Goal: Register for event/course

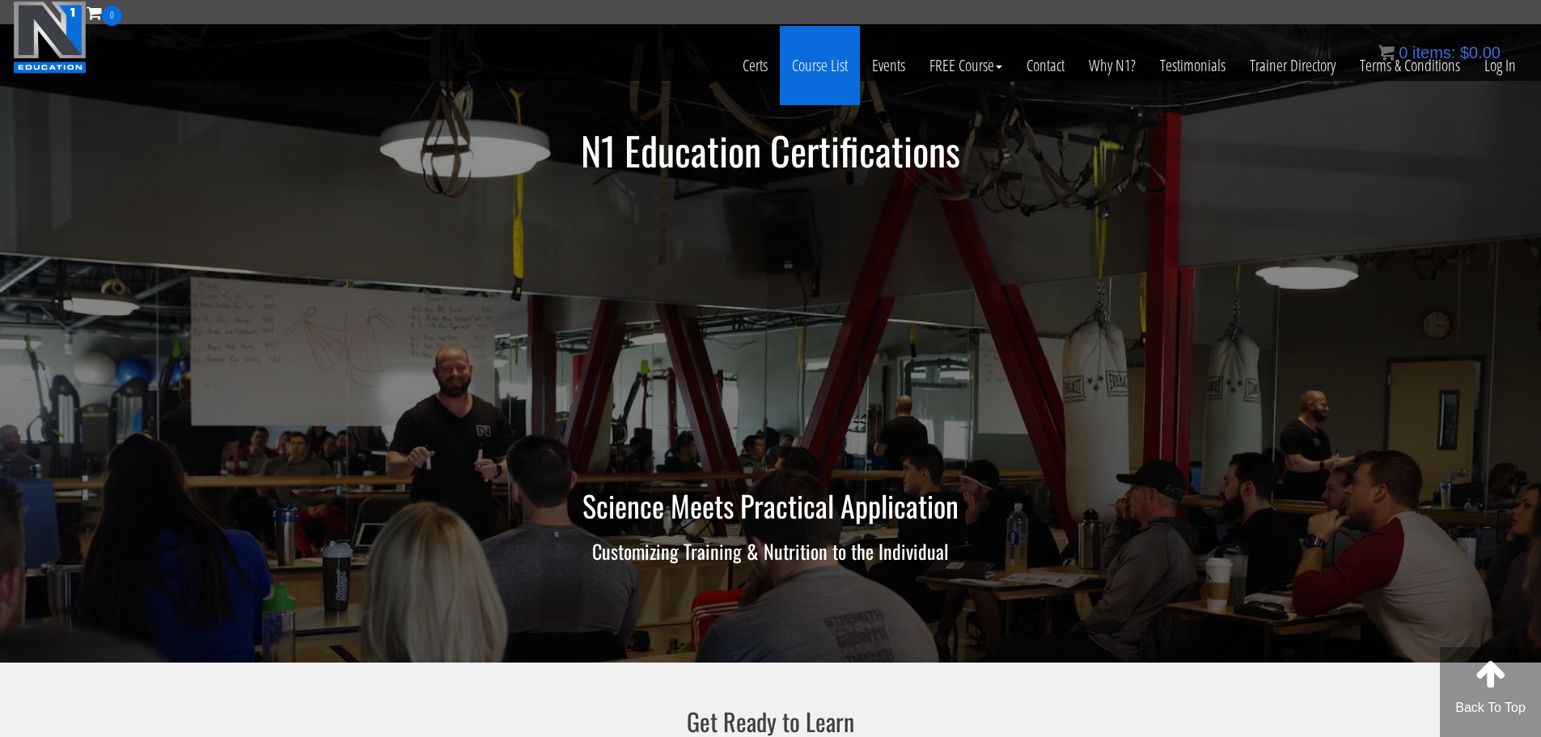
click at [833, 67] on link "Course List" at bounding box center [820, 65] width 80 height 79
click at [831, 67] on link "Course List" at bounding box center [820, 65] width 80 height 79
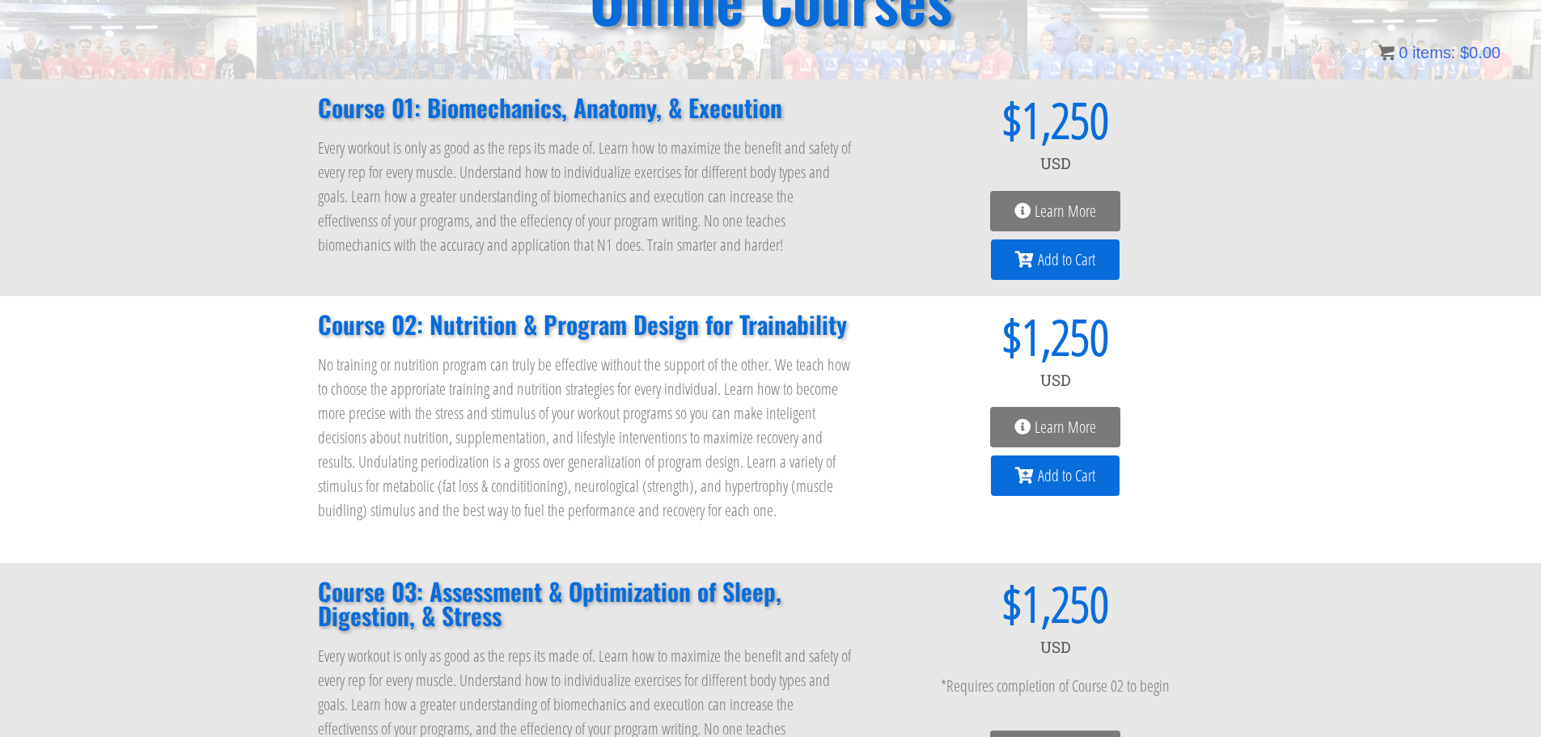
scroll to position [23, 0]
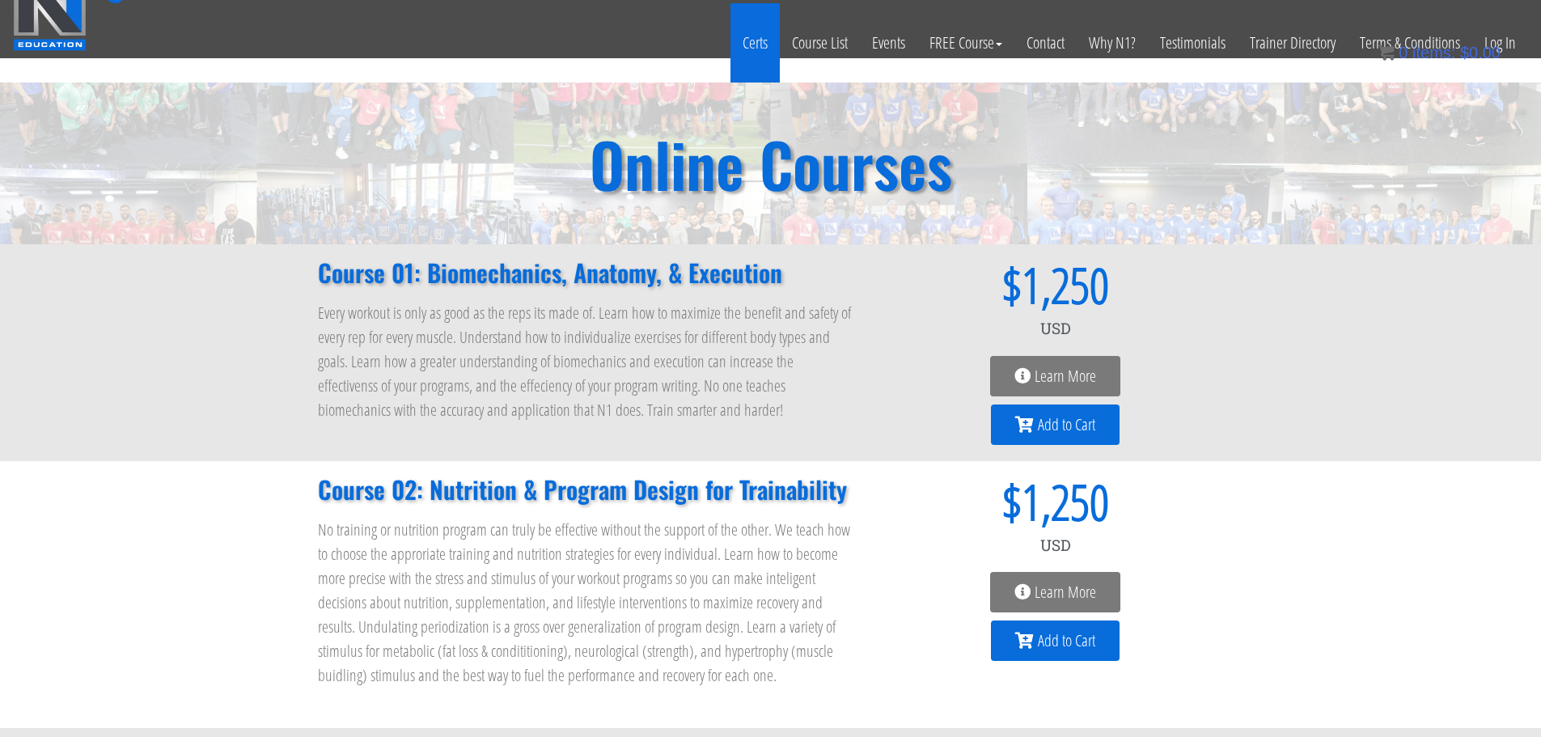
click at [754, 49] on link "Certs" at bounding box center [755, 42] width 49 height 79
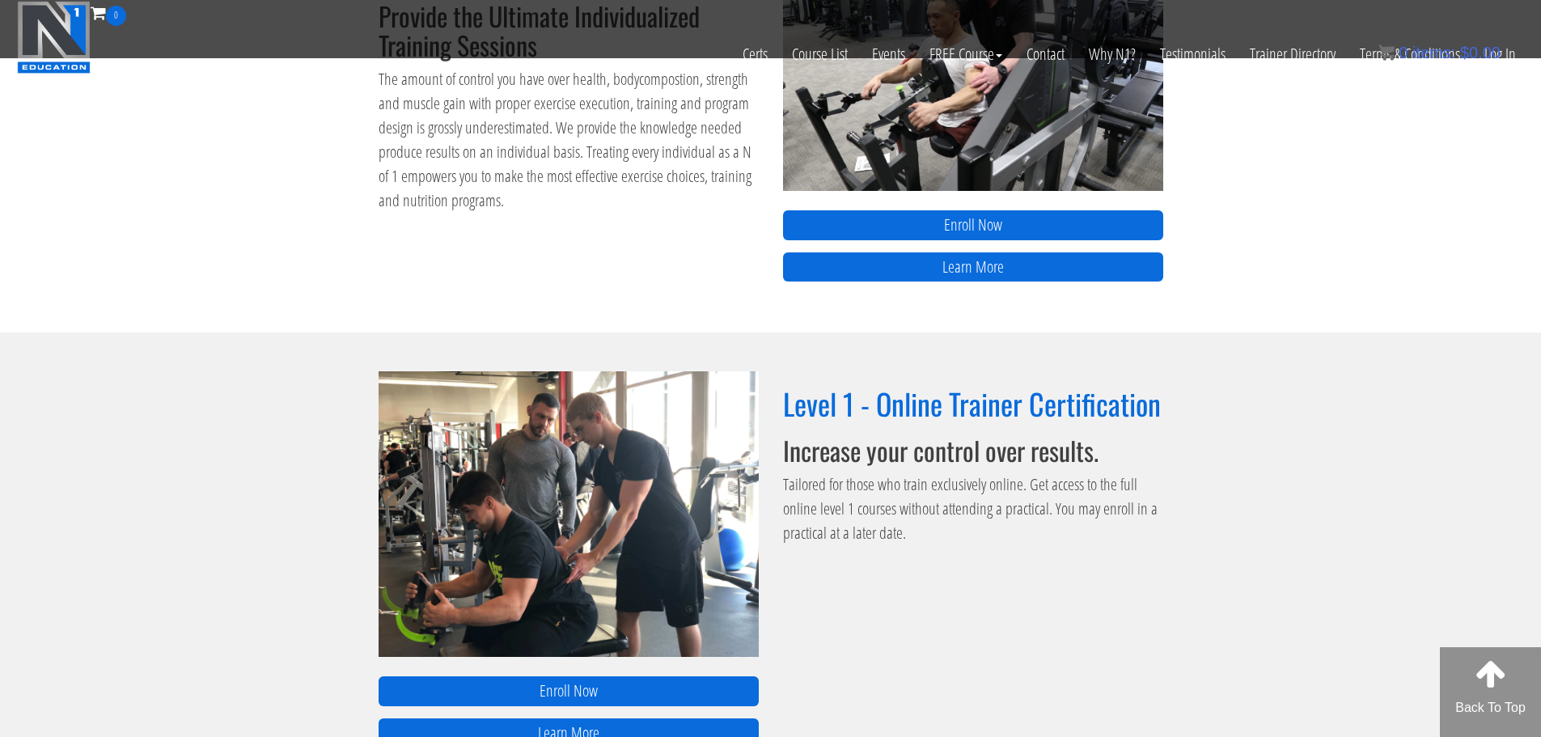
scroll to position [485, 0]
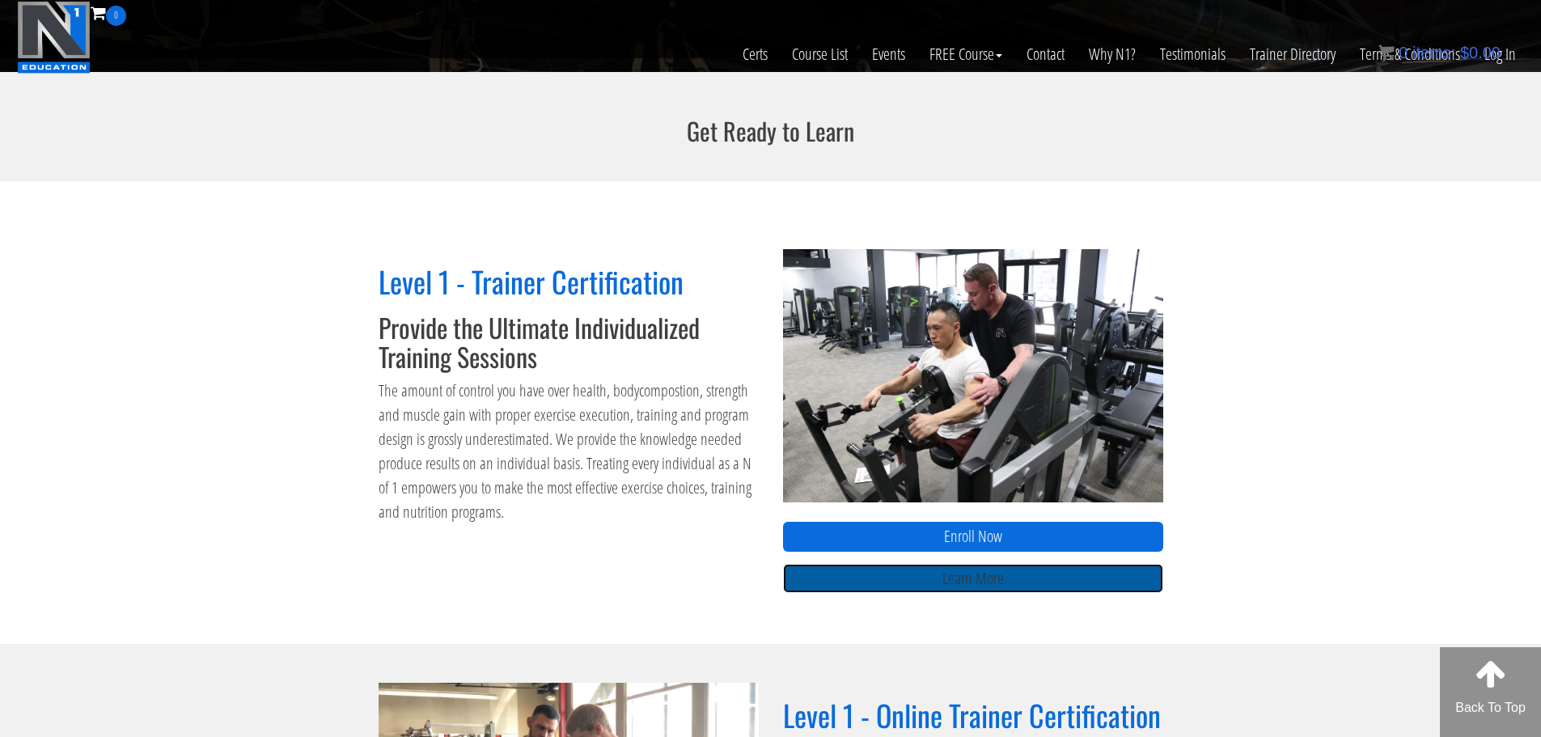
click at [928, 571] on link "Learn More" at bounding box center [973, 579] width 380 height 30
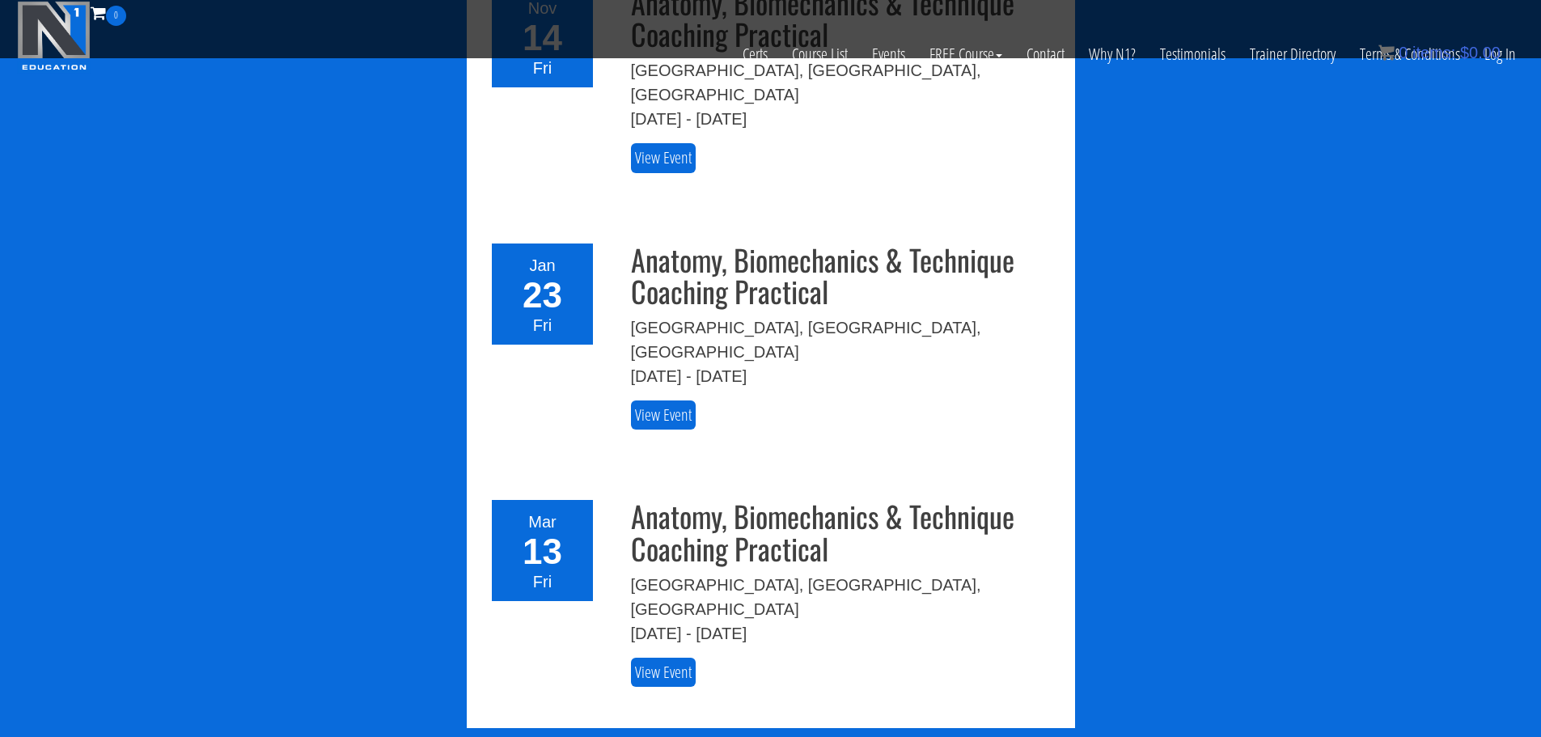
scroll to position [3479, 0]
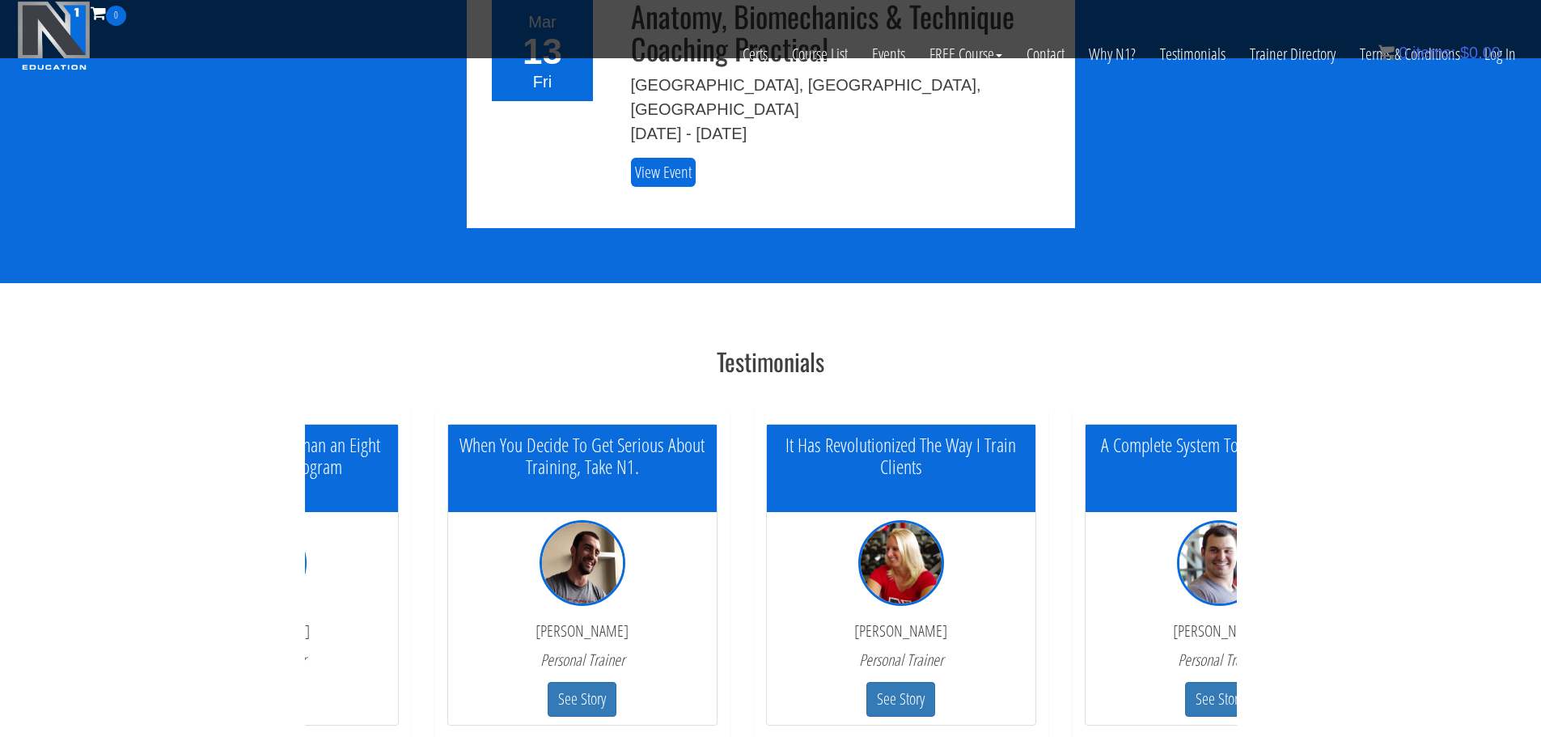
drag, startPoint x: 337, startPoint y: 327, endPoint x: 604, endPoint y: 326, distance: 267.0
click at [604, 435] on h5 "When You Decide To Get Serious About Training, Take N1." at bounding box center [582, 456] width 269 height 43
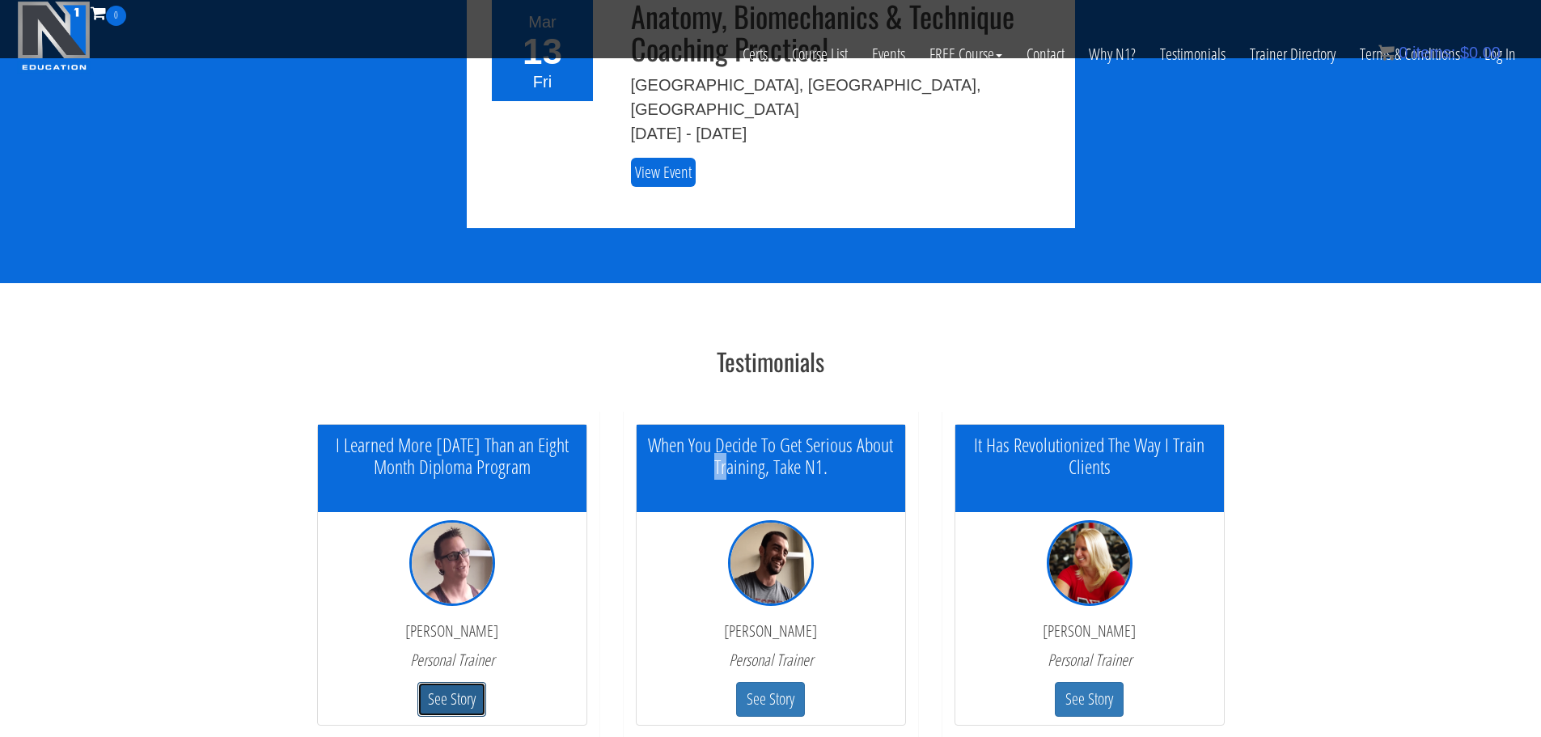
click at [468, 682] on button "See Story" at bounding box center [452, 699] width 69 height 35
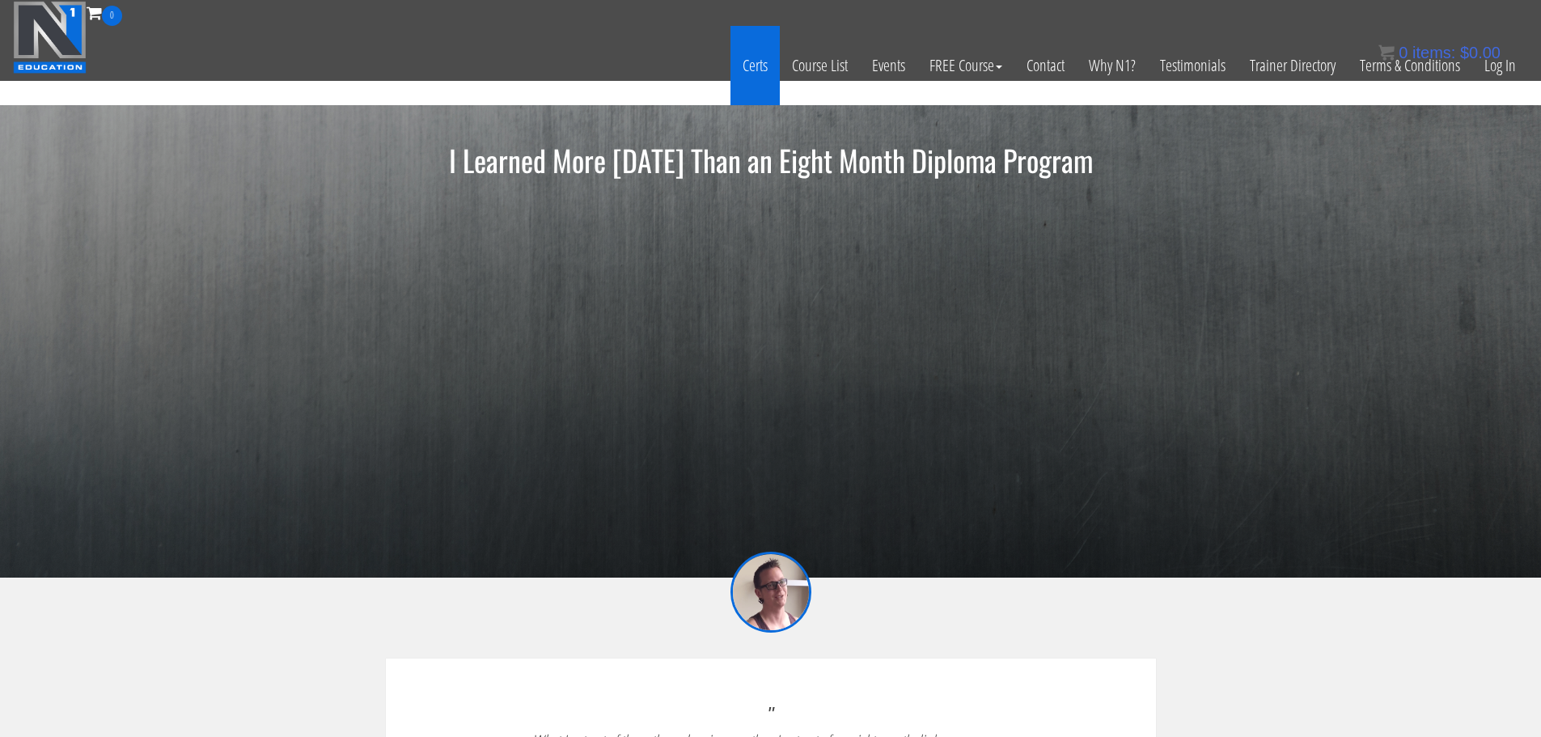
click at [751, 64] on link "Certs" at bounding box center [755, 65] width 49 height 79
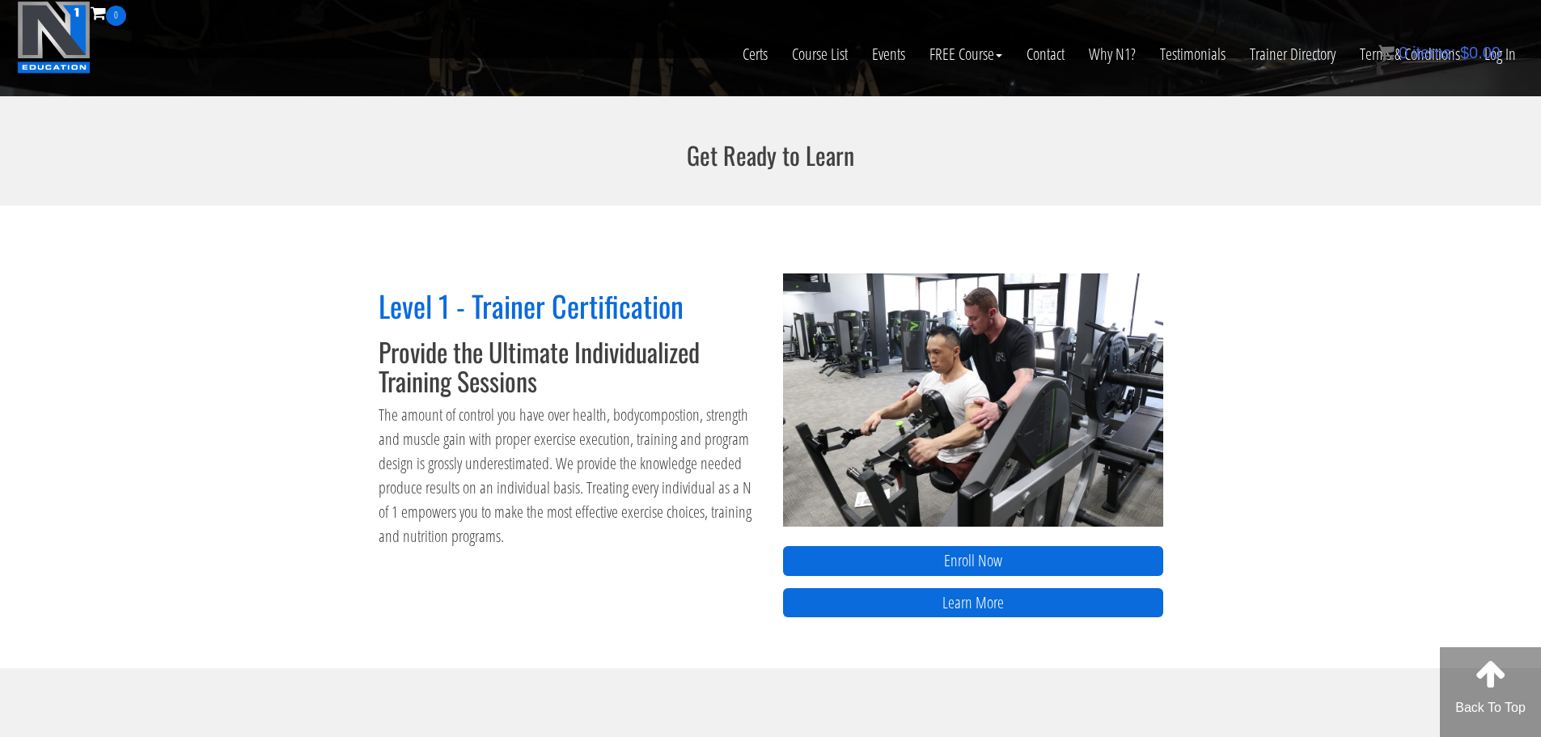
scroll to position [566, 0]
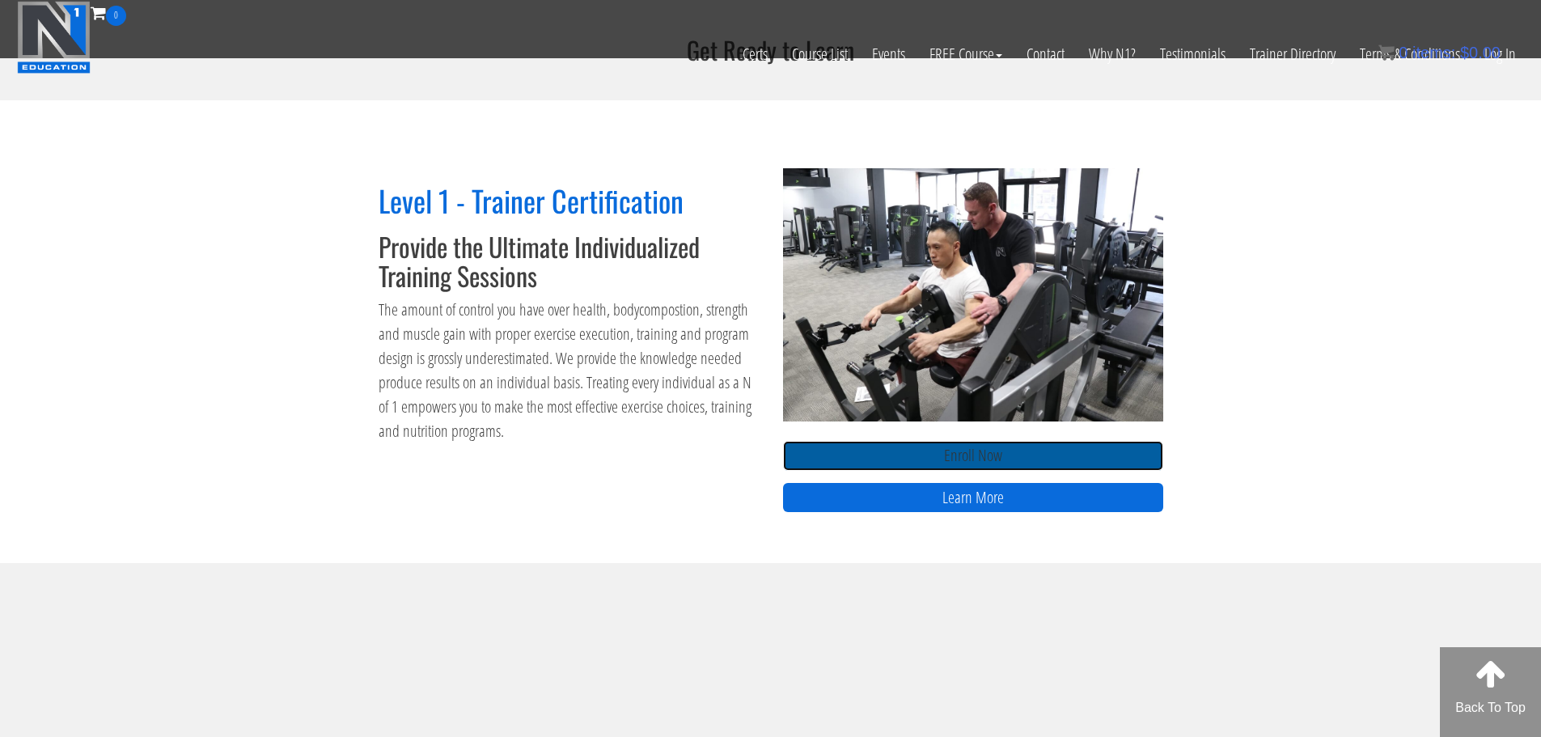
click at [875, 449] on link "Enroll Now" at bounding box center [973, 456] width 380 height 30
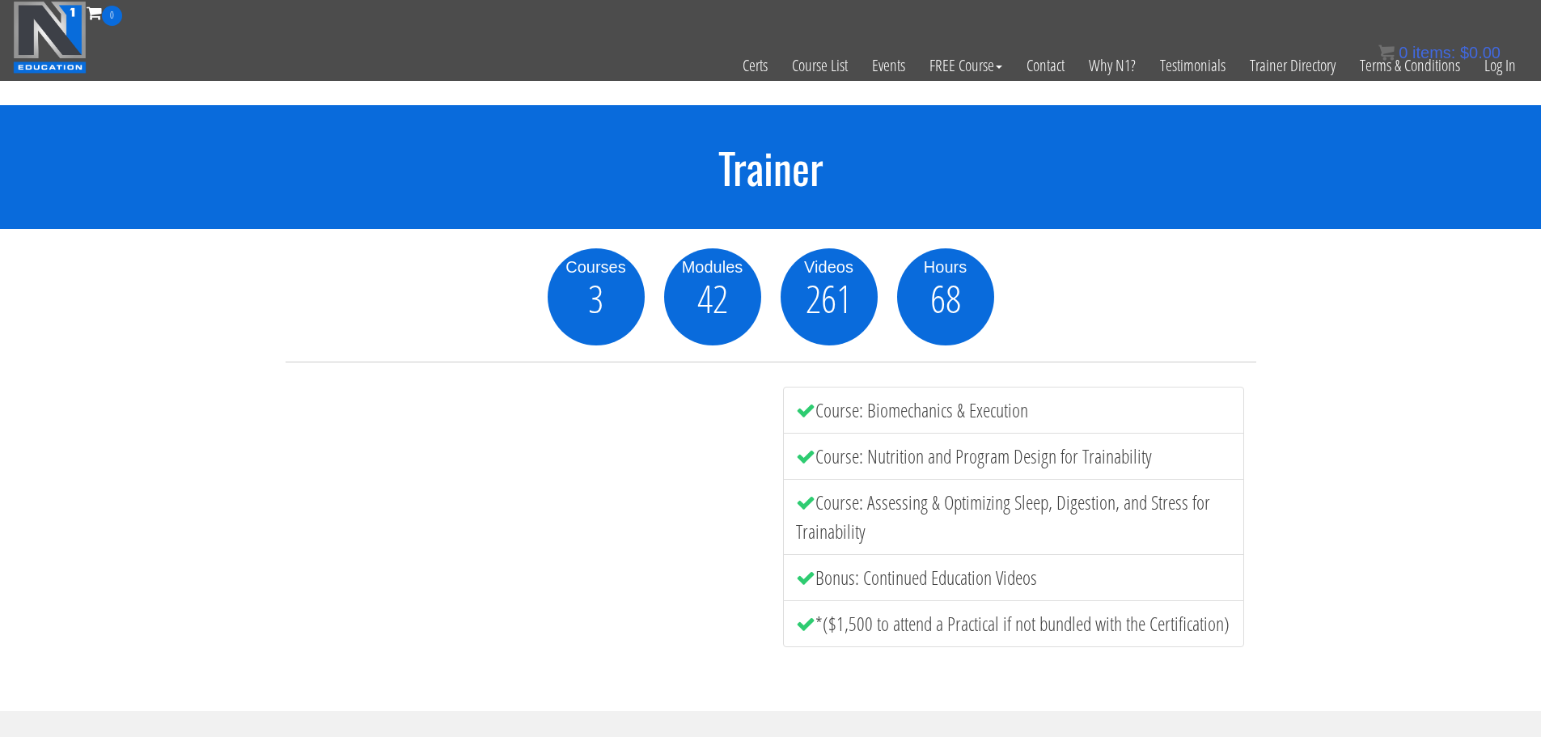
scroll to position [485, 0]
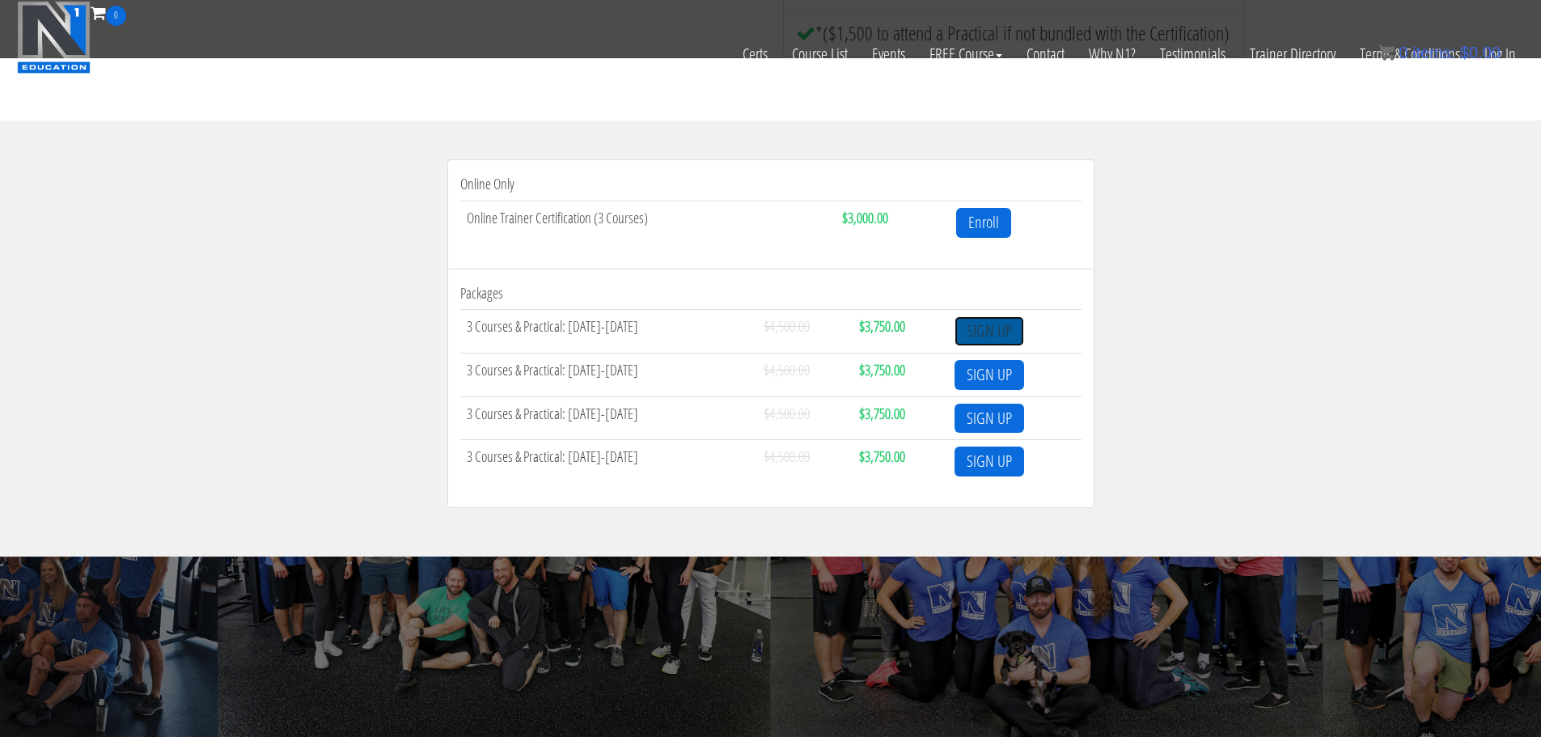
click at [973, 333] on link "SIGN UP" at bounding box center [990, 331] width 70 height 30
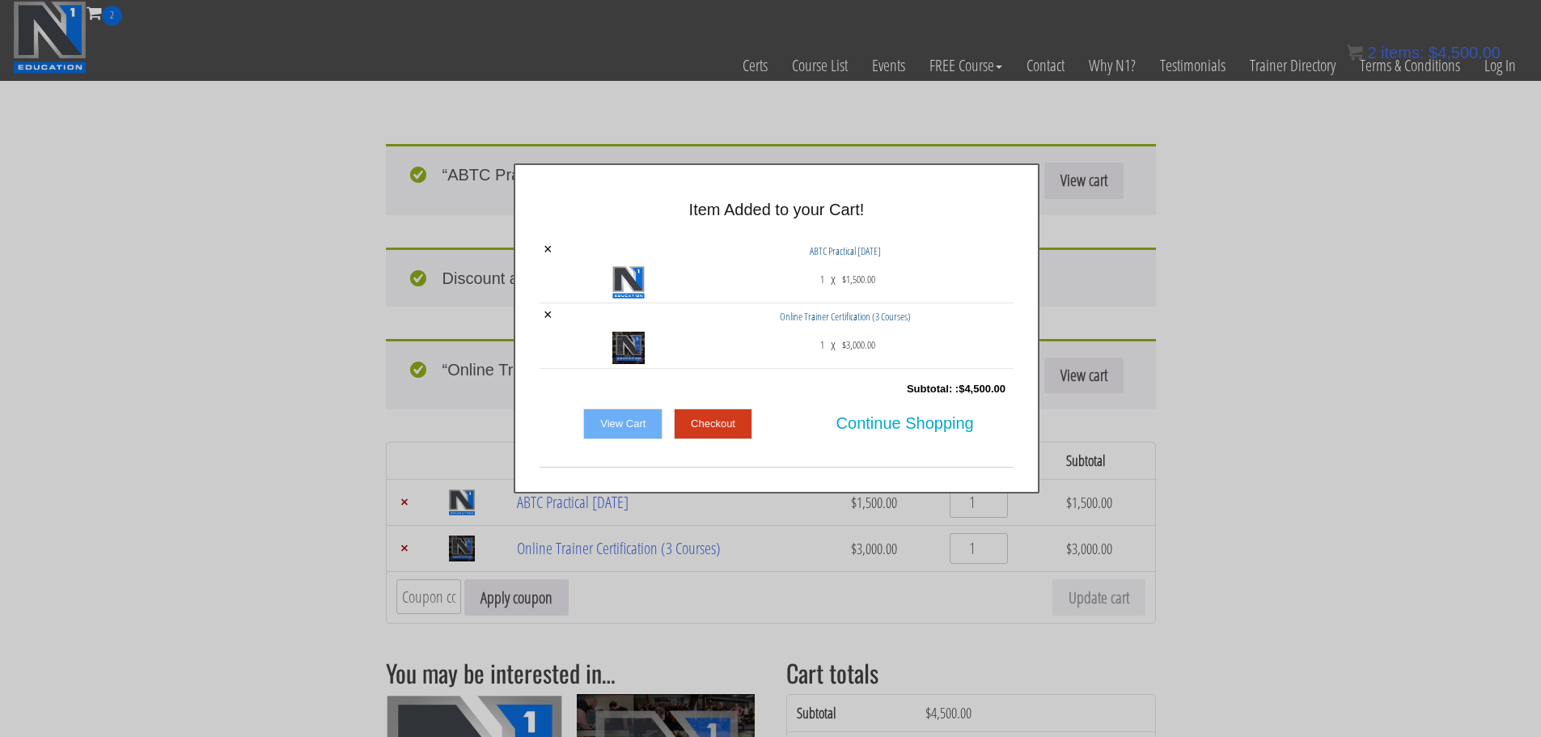
click at [621, 425] on link "View Cart" at bounding box center [622, 424] width 79 height 31
